Goal: Book appointment/travel/reservation

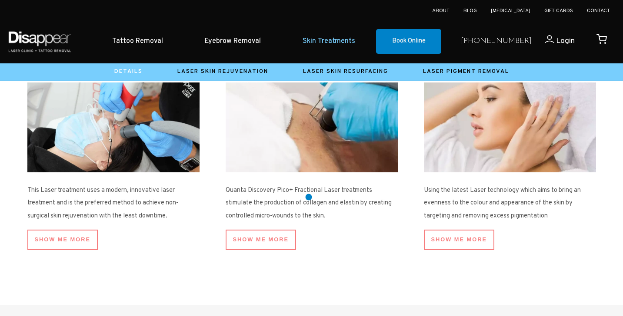
scroll to position [394, 0]
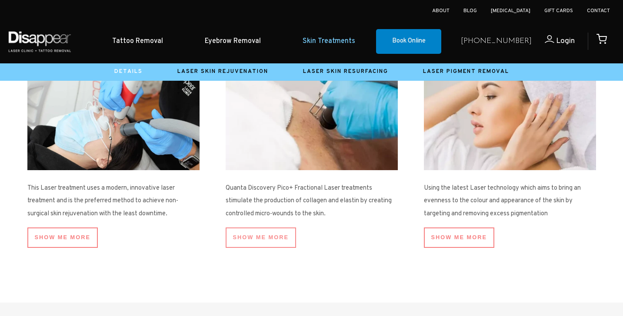
click at [271, 240] on link "SHOW ME More" at bounding box center [260, 238] width 71 height 20
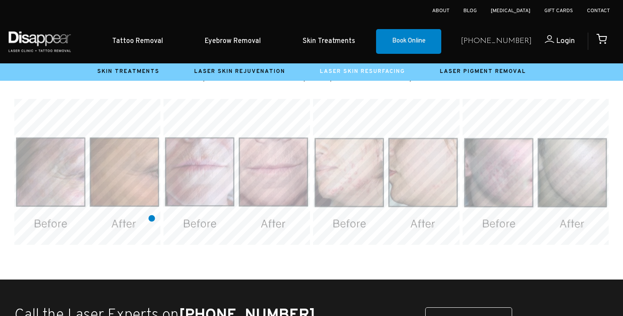
scroll to position [1497, 0]
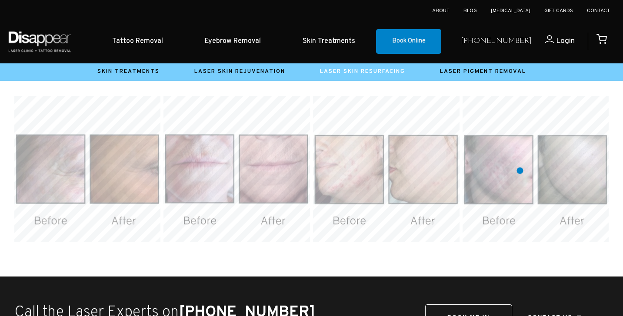
click at [517, 172] on img at bounding box center [535, 169] width 146 height 146
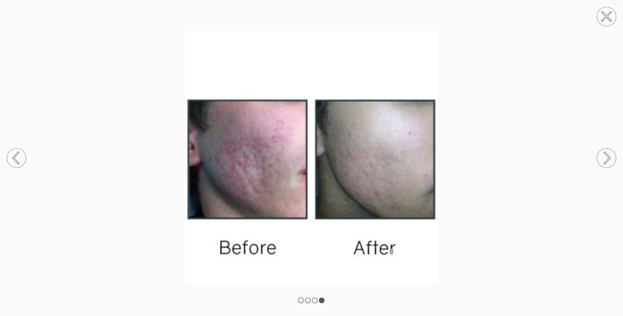
click at [606, 14] on circle at bounding box center [606, 16] width 19 height 19
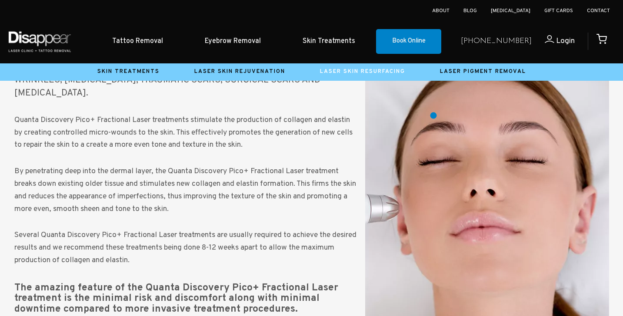
scroll to position [1001, 0]
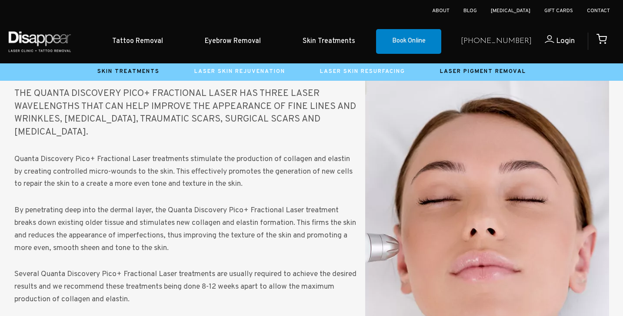
click at [261, 72] on link "Laser Skin Rejuvenation" at bounding box center [239, 71] width 91 height 7
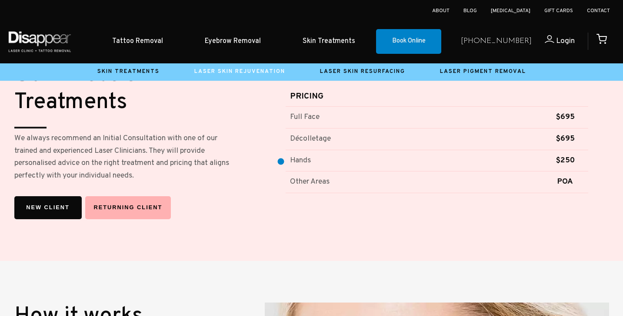
scroll to position [670, 0]
click at [339, 73] on link "Laser Skin Resurfacing" at bounding box center [362, 71] width 85 height 7
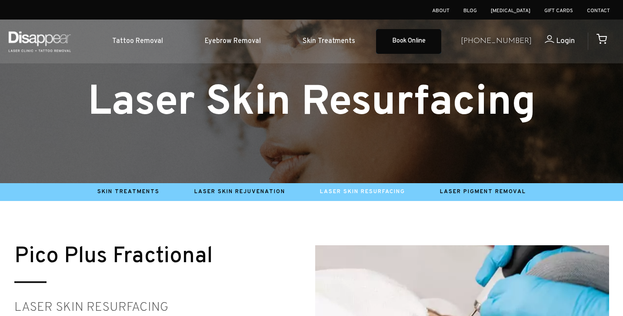
click at [417, 40] on link "Book Online" at bounding box center [408, 41] width 65 height 25
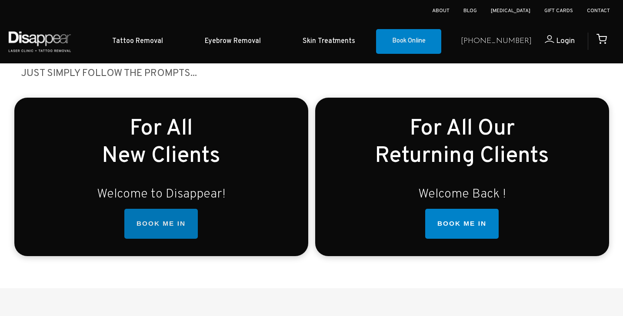
click at [171, 234] on link "BOOK ME IN" at bounding box center [160, 224] width 73 height 30
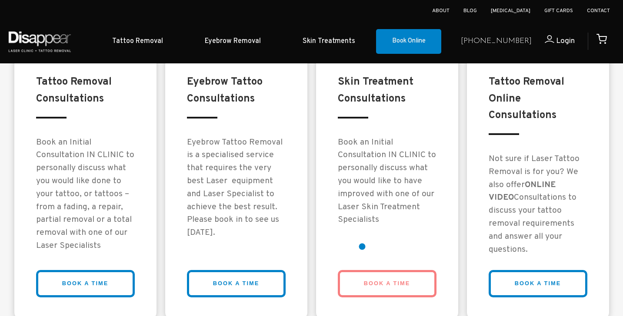
scroll to position [710, 0]
click at [390, 282] on link "BOOK A TIME" at bounding box center [387, 283] width 99 height 27
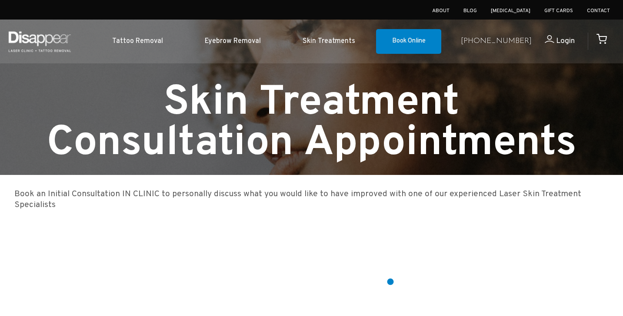
scroll to position [7, 0]
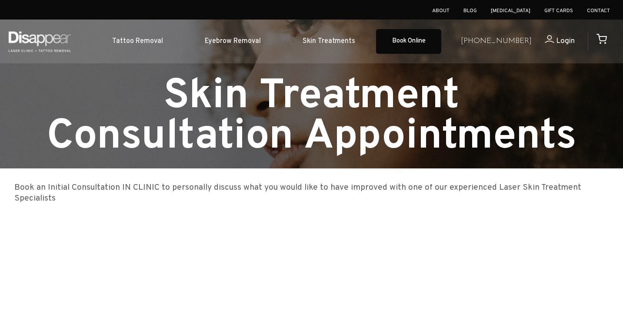
click at [417, 46] on link "Book Online" at bounding box center [408, 41] width 65 height 25
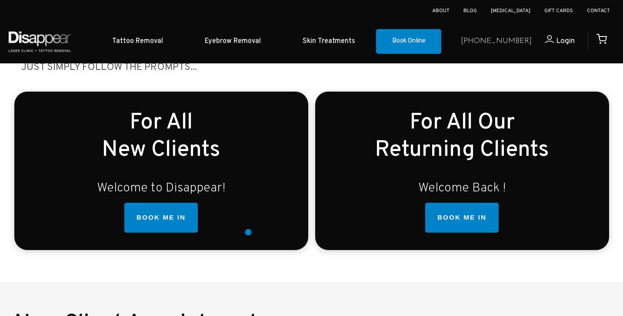
scroll to position [236, 0]
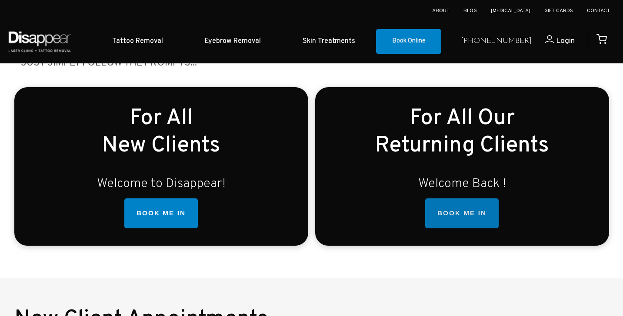
click at [440, 224] on link "BOOK ME IN" at bounding box center [461, 214] width 73 height 30
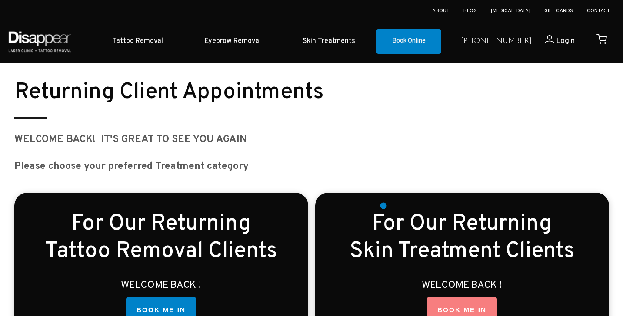
scroll to position [1132, 0]
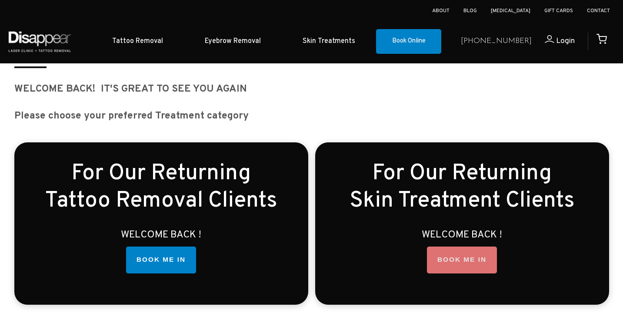
click at [483, 262] on link "BOOK ME IN" at bounding box center [462, 260] width 70 height 27
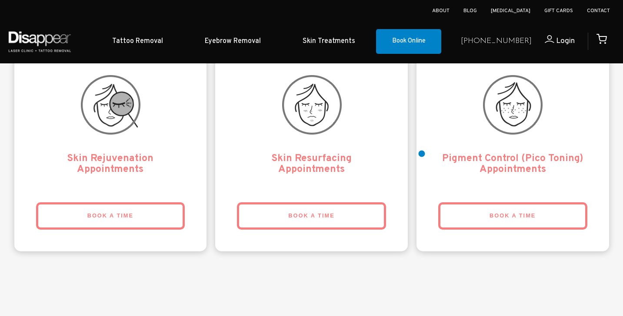
scroll to position [1915, 0]
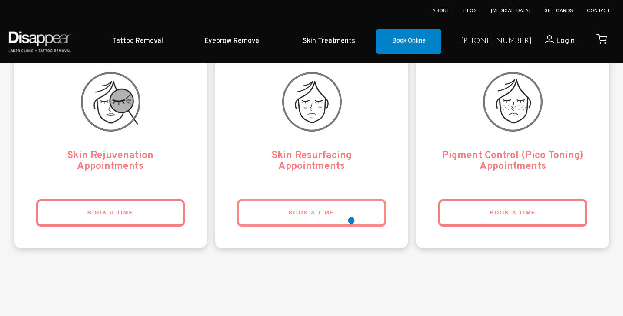
click at [350, 218] on link "BOOK A TIME" at bounding box center [311, 212] width 149 height 27
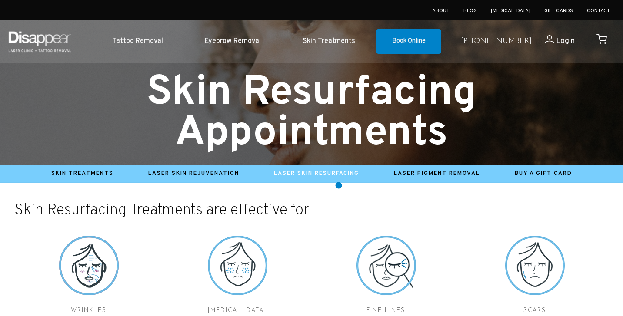
scroll to position [12, 0]
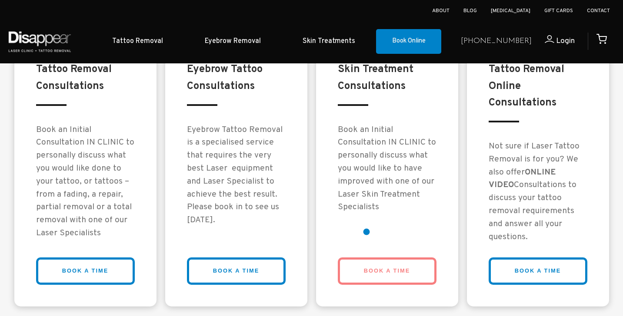
scroll to position [723, 0]
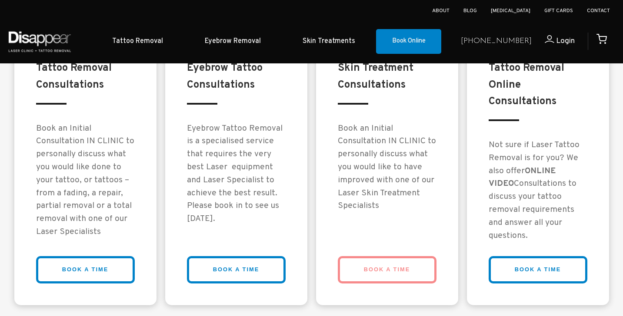
click at [399, 275] on link "BOOK A TIME" at bounding box center [387, 269] width 99 height 27
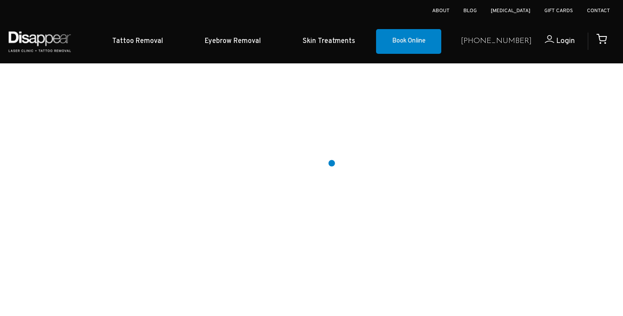
scroll to position [194, 0]
